Goal: Task Accomplishment & Management: Manage account settings

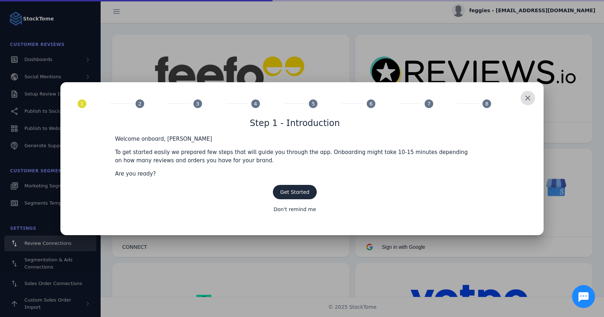
scroll to position [123, 0]
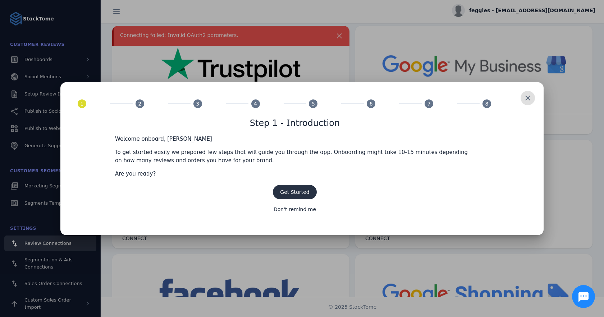
click at [292, 189] on span "Get Started" at bounding box center [294, 192] width 29 height 6
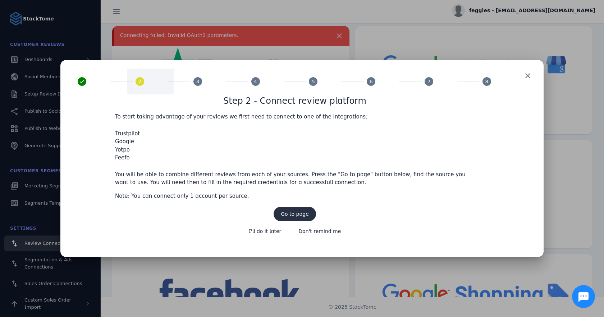
click at [302, 217] on span at bounding box center [294, 214] width 42 height 17
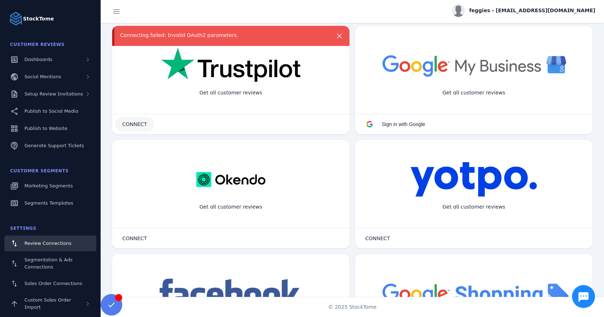
click at [137, 126] on span "CONNECT" at bounding box center [134, 124] width 25 height 5
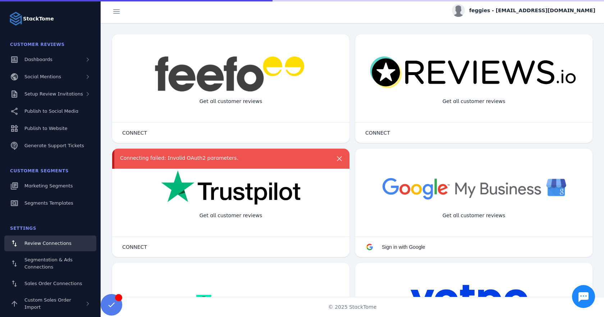
scroll to position [123, 0]
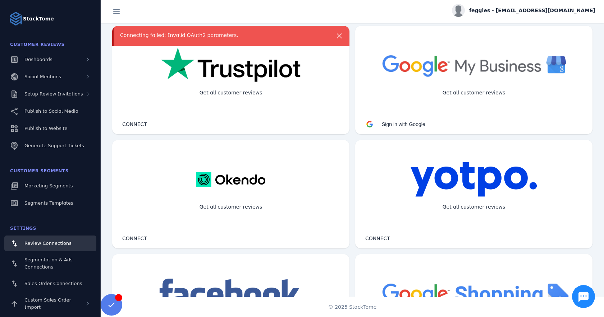
click at [208, 42] on div "Connecting failed: Invalid OAuth2 parameters." at bounding box center [230, 36] width 237 height 20
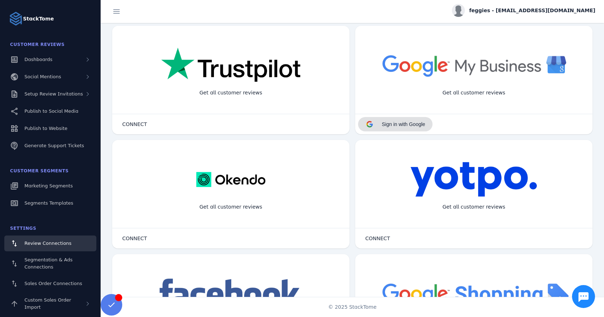
click at [406, 127] on span "Sign in with Google" at bounding box center [403, 124] width 43 height 6
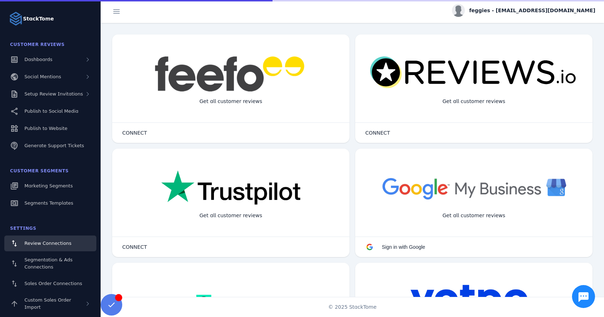
click at [233, 203] on img at bounding box center [230, 188] width 139 height 36
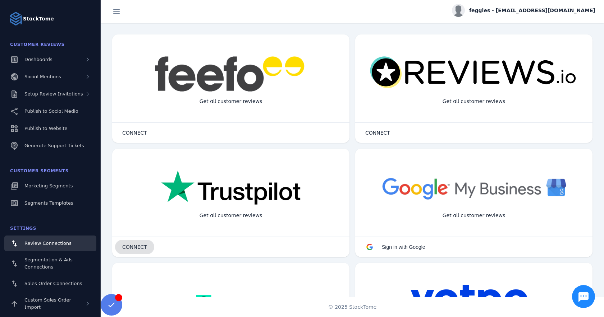
click at [134, 246] on span "CONNECT" at bounding box center [134, 247] width 25 height 5
click at [40, 60] on span "Dashboards" at bounding box center [38, 59] width 28 height 5
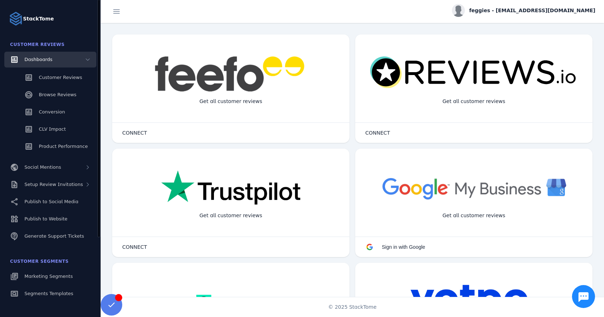
click at [51, 59] on div "Dashboards" at bounding box center [50, 60] width 92 height 16
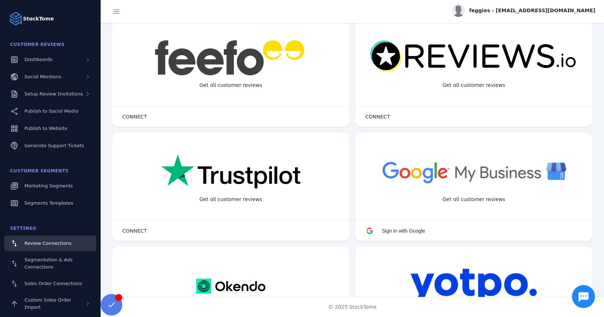
scroll to position [17, 0]
click at [112, 302] on span at bounding box center [111, 304] width 17 height 17
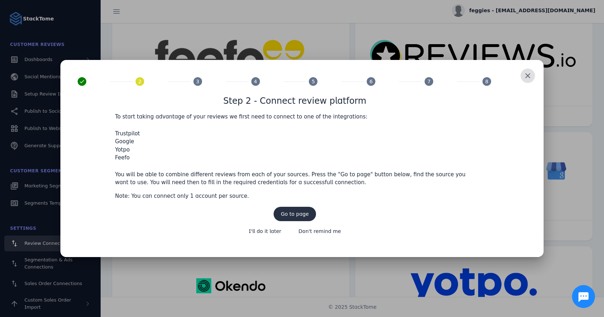
click at [302, 213] on span "Go to page" at bounding box center [295, 214] width 28 height 5
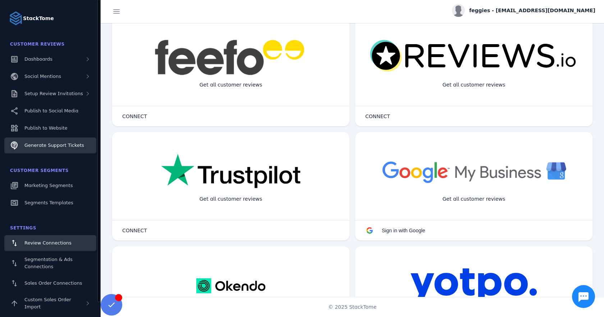
scroll to position [16, 0]
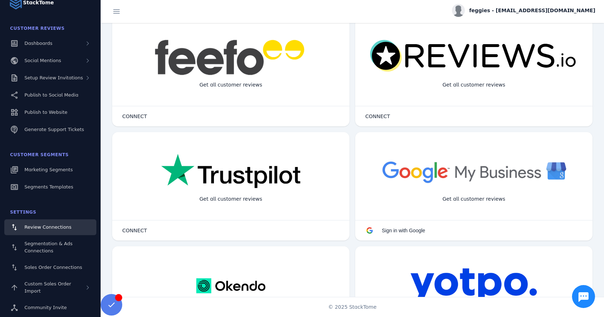
click at [250, 194] on div "Get all customer reviews" at bounding box center [231, 199] width 74 height 19
click at [137, 231] on span "CONNECT" at bounding box center [134, 230] width 25 height 5
